Goal: Task Accomplishment & Management: Manage account settings

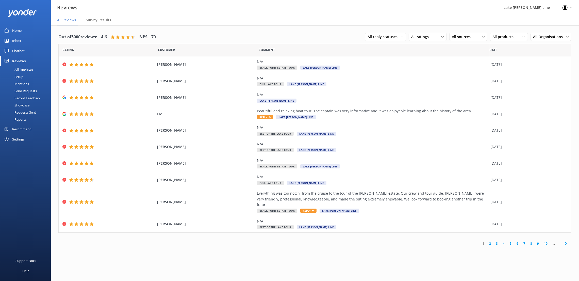
click at [19, 51] on div "Chatbot" at bounding box center [18, 51] width 12 height 10
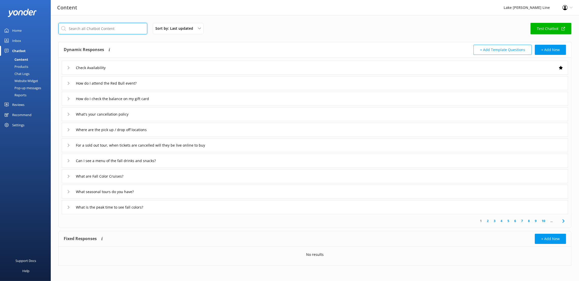
click at [105, 28] on input "text" at bounding box center [102, 28] width 89 height 11
type input "mailboat"
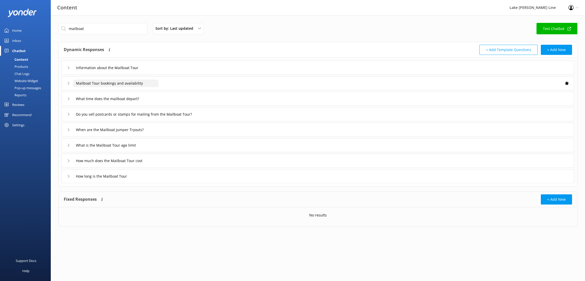
click at [117, 84] on input "Mailboat Tour bookings and availability" at bounding box center [115, 83] width 85 height 8
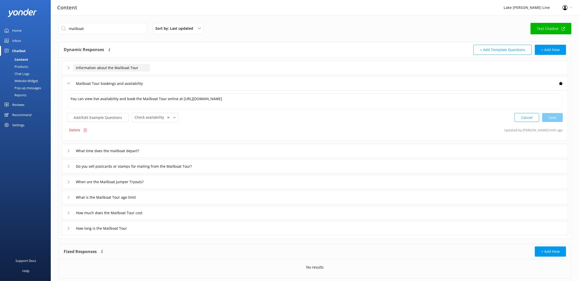
click at [101, 68] on input "Information about the Mailboat Tour" at bounding box center [111, 68] width 77 height 8
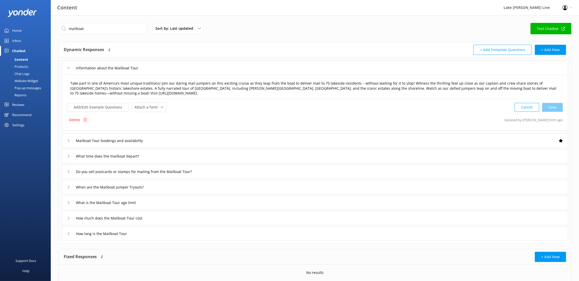
click at [71, 141] on div "Mailboat Tour bookings and availability" at bounding box center [109, 140] width 85 height 8
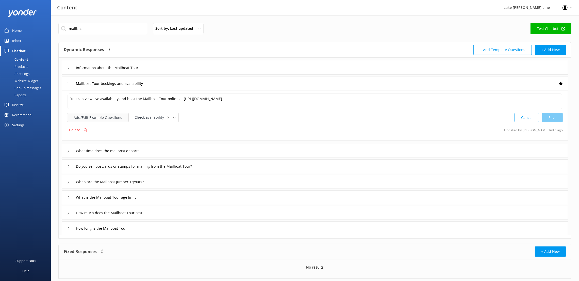
click at [99, 118] on button "Add/Edit Example Questions" at bounding box center [98, 117] width 62 height 9
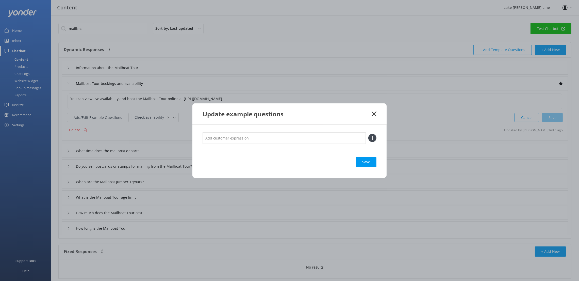
click at [270, 137] on input "text" at bounding box center [284, 137] width 163 height 11
type input "I"
click at [372, 114] on icon at bounding box center [374, 113] width 5 height 5
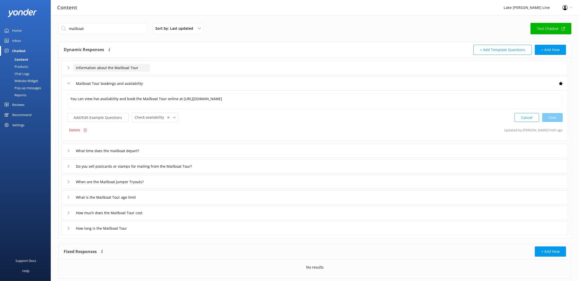
click at [87, 65] on input "Information about the Mailboat Tour" at bounding box center [111, 68] width 77 height 8
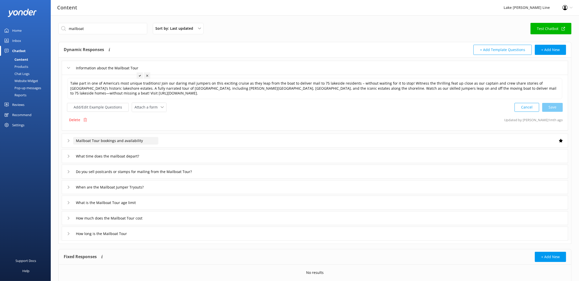
click at [85, 140] on input "Mailboat Tour bookings and availability" at bounding box center [115, 141] width 85 height 8
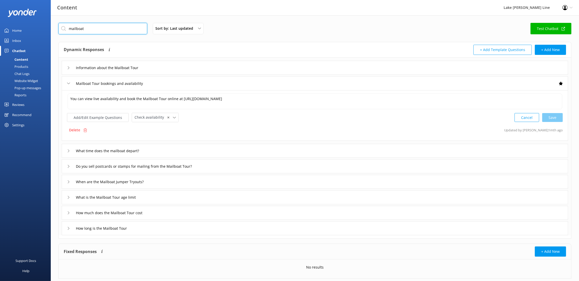
drag, startPoint x: 101, startPoint y: 29, endPoint x: 62, endPoint y: 30, distance: 39.6
click at [62, 30] on input "mailboat" at bounding box center [102, 28] width 89 height 11
click at [239, 26] on div "Sort by: Last updated Title (A-Z) Last updated Test Chatbot" at bounding box center [314, 30] width 513 height 14
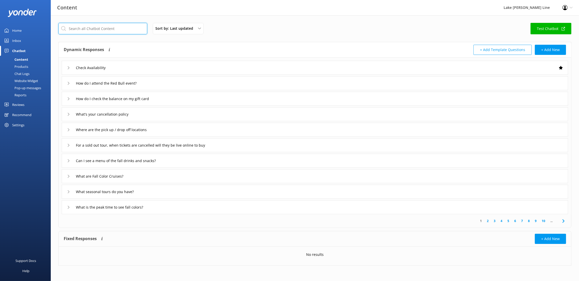
click at [126, 28] on input "text" at bounding box center [102, 28] width 89 height 11
click at [96, 25] on input "text" at bounding box center [102, 28] width 89 height 11
type input "mailboat tour"
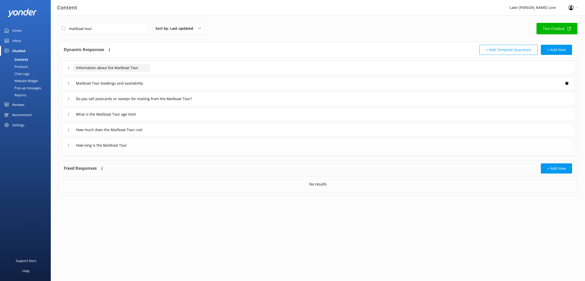
click at [92, 69] on input "Information about the Mailboat Tour" at bounding box center [111, 68] width 77 height 8
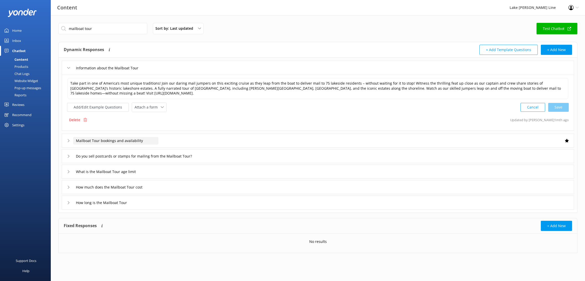
click at [119, 139] on input "Mailboat Tour bookings and availability" at bounding box center [115, 141] width 85 height 8
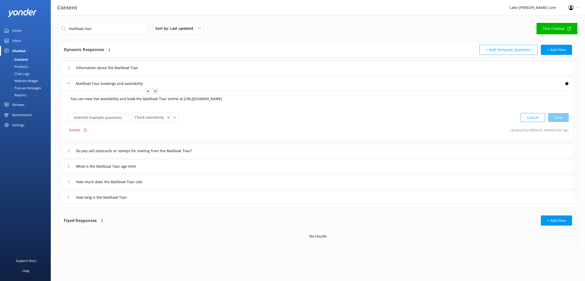
click at [70, 98] on textarea "You can view live availability and book the Mailboat Tour online at [URL][DOMAI…" at bounding box center [318, 101] width 501 height 16
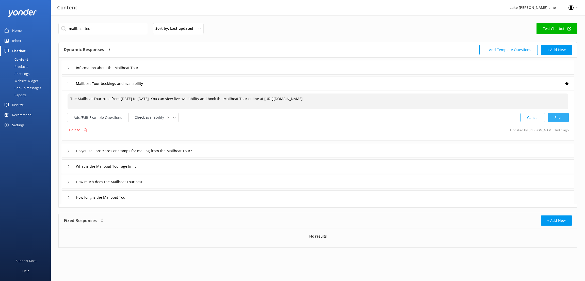
click at [558, 117] on div "Cancel Save" at bounding box center [545, 117] width 48 height 9
type textarea "The Mailboat Tour runs from [DATE] to [DATE]. You can view live availability an…"
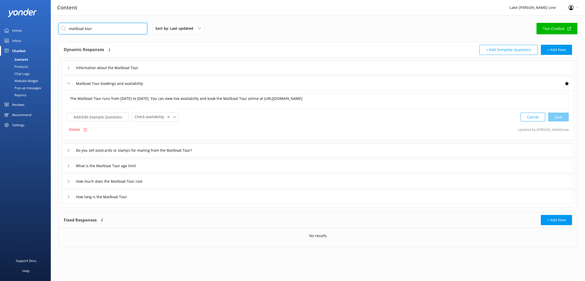
drag, startPoint x: 107, startPoint y: 29, endPoint x: 60, endPoint y: 31, distance: 47.8
click at [60, 31] on input "mailboat tour" at bounding box center [102, 28] width 89 height 11
type input "supper club"
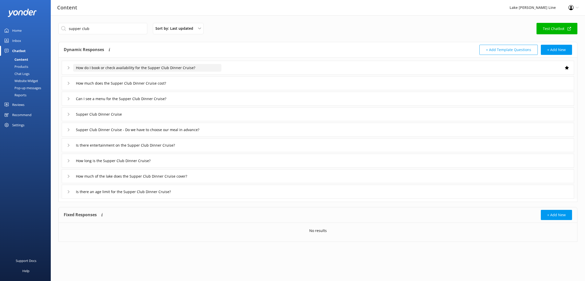
click at [121, 67] on input "How do I book or check availability for the Supper Club Dinner Cruise?" at bounding box center [147, 68] width 148 height 8
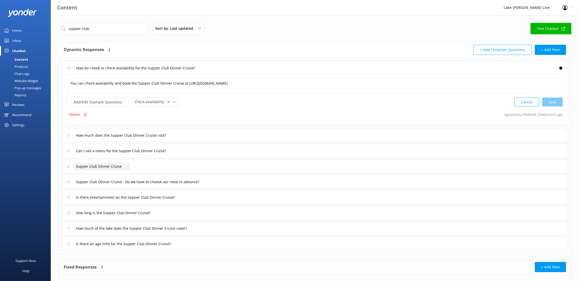
click at [109, 168] on input "Supper Club Dinner Cruise" at bounding box center [101, 167] width 57 height 8
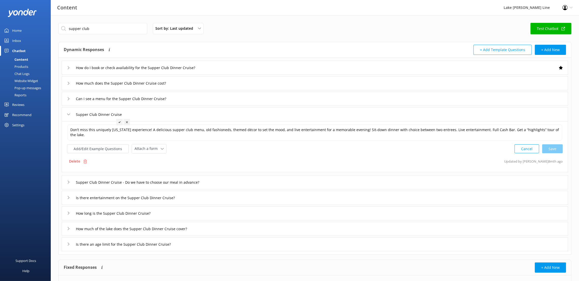
click at [227, 182] on div "Supper Club Dinner Cruise - Do we have to choose our meal in advance?" at bounding box center [315, 182] width 507 height 14
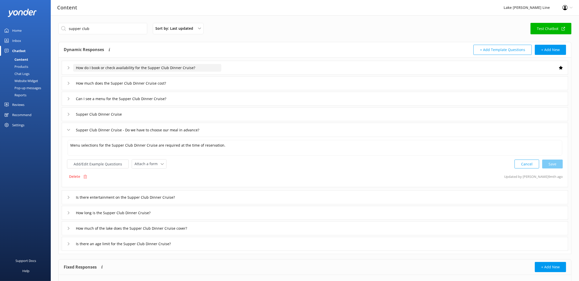
click at [112, 67] on input "How do I book or check availability for the Supper Club Dinner Cruise?" at bounding box center [147, 68] width 148 height 8
